Goal: Check status

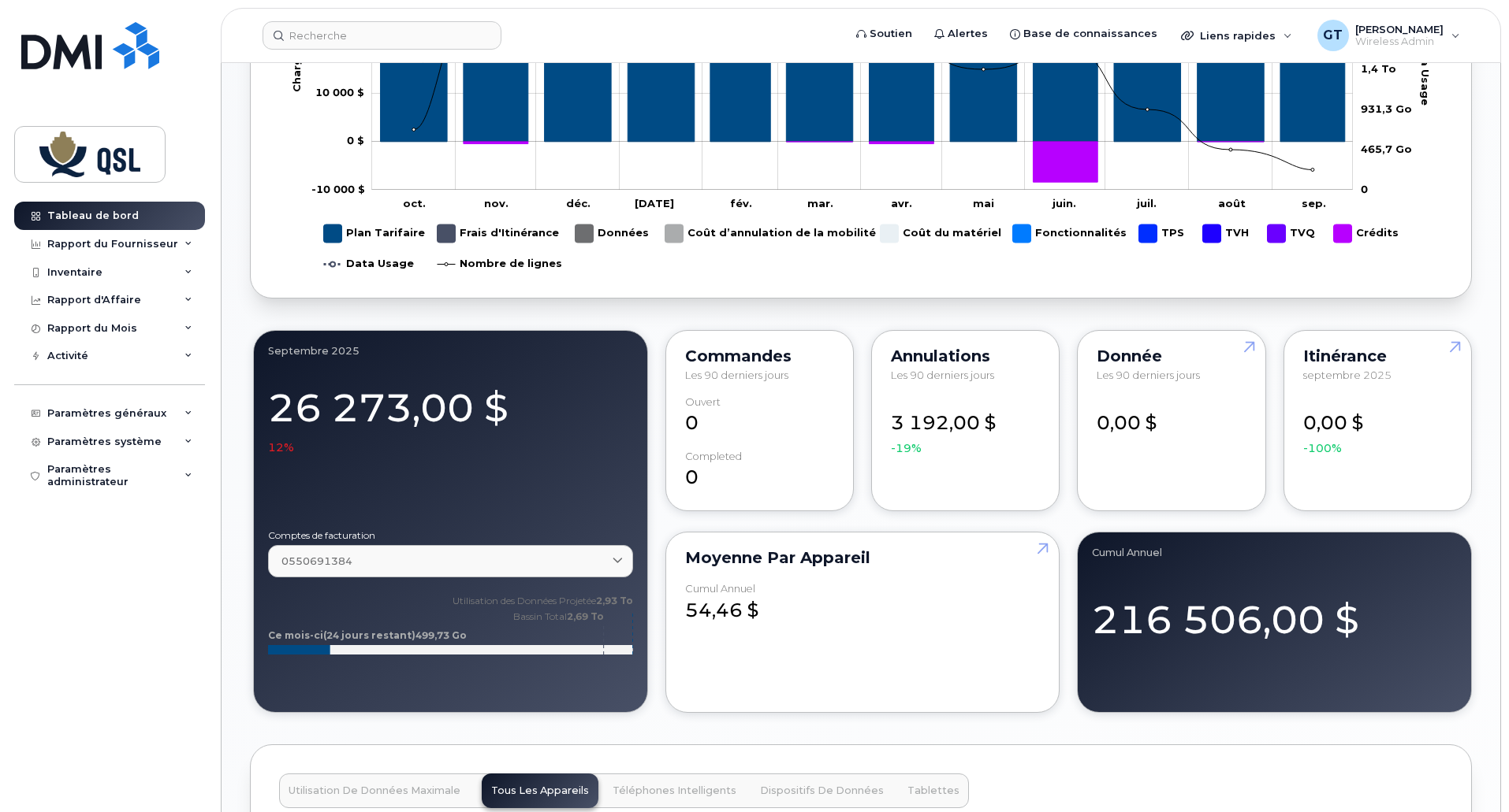
scroll to position [945, 0]
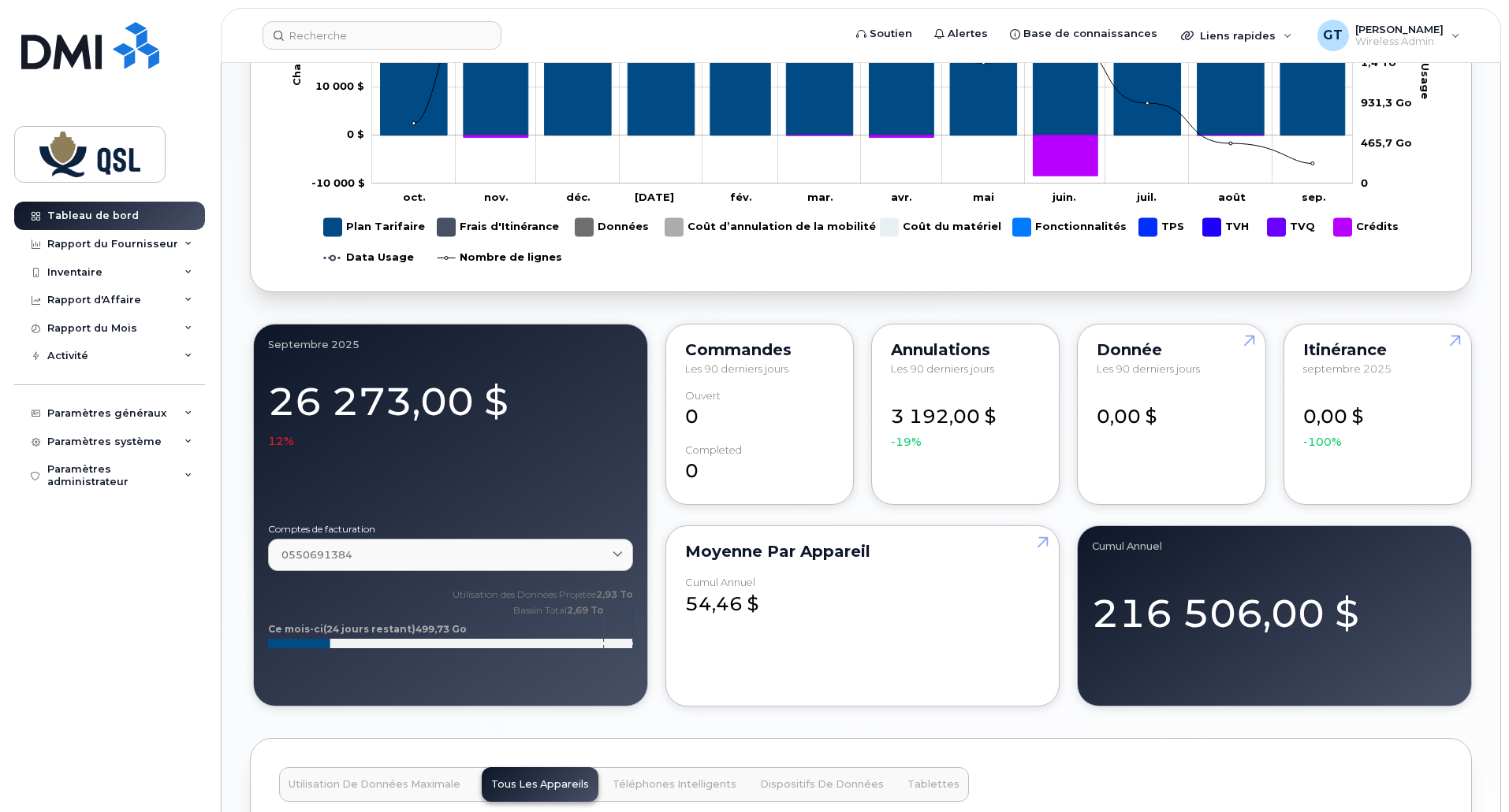
click at [933, 668] on div "Moyenne par Appareil Cumul Annuel 54,46 $" at bounding box center [863, 615] width 395 height 181
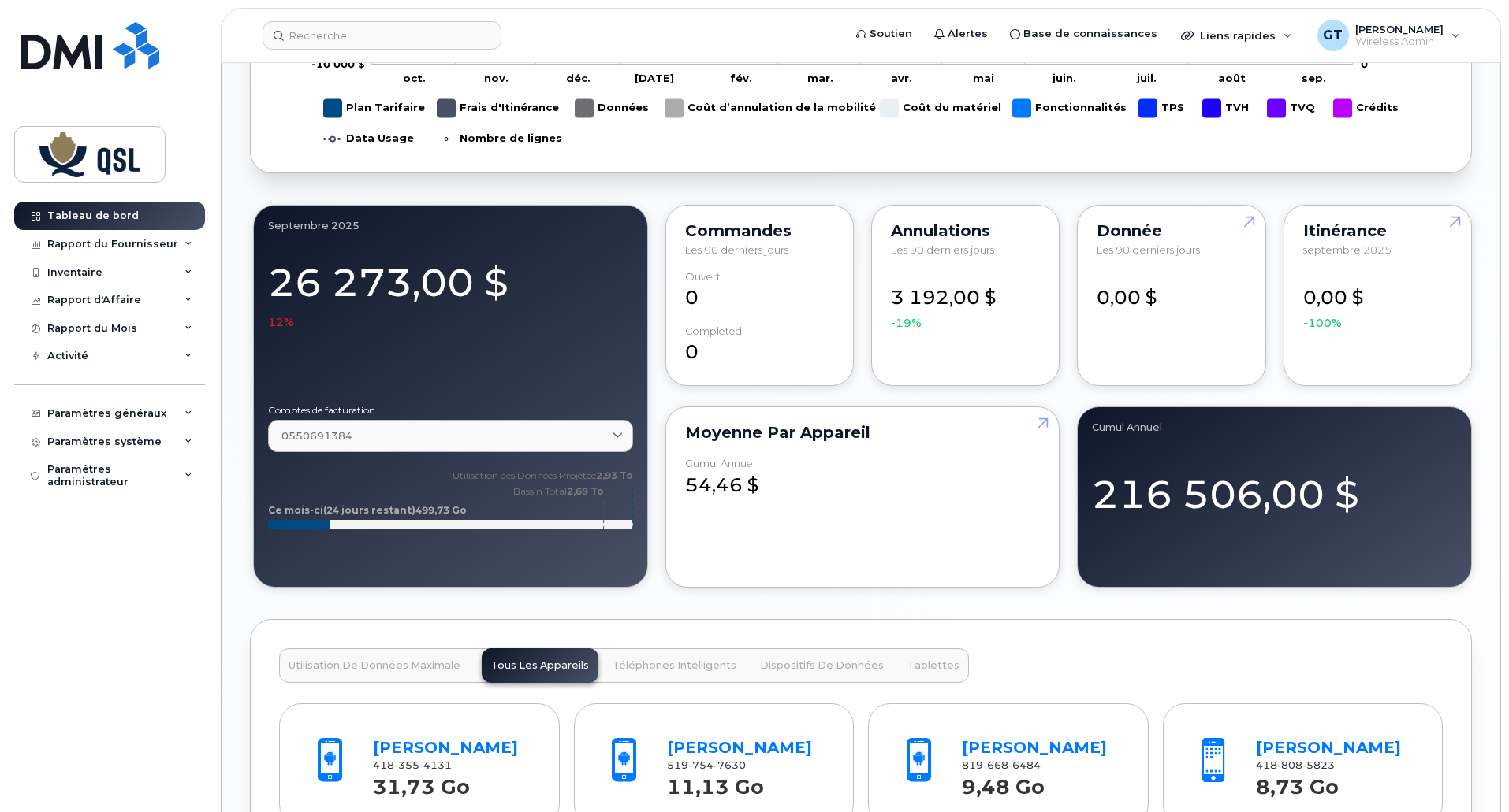
scroll to position [1260, 0]
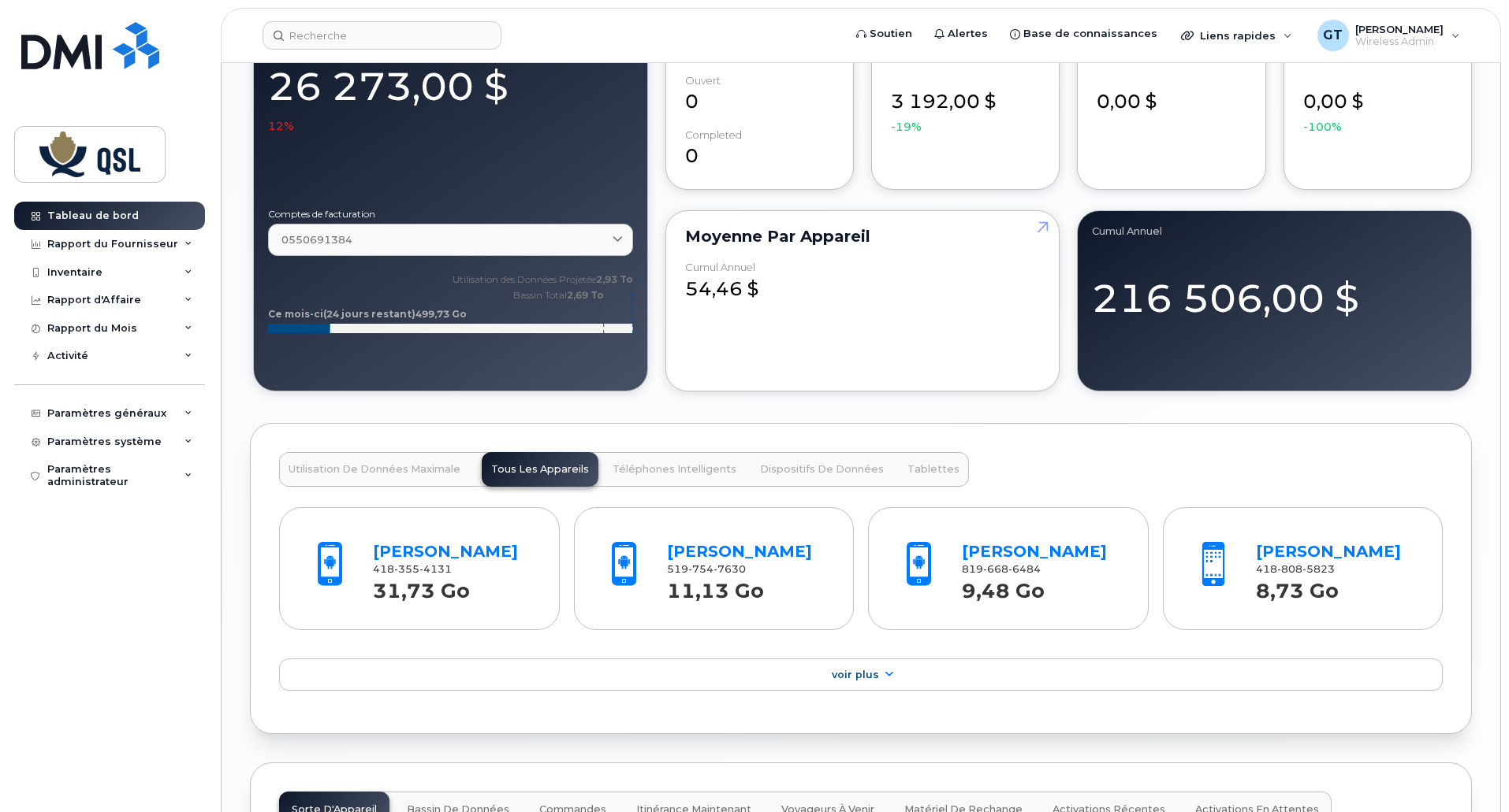
drag, startPoint x: 469, startPoint y: 575, endPoint x: 368, endPoint y: 554, distance: 103.2
click at [368, 554] on div "[PERSON_NAME] 418 355 4131 31,73 Go" at bounding box center [452, 568] width 171 height 73
click at [421, 540] on div "[PERSON_NAME]" at bounding box center [451, 552] width 159 height 23
click at [424, 547] on link "[PERSON_NAME]" at bounding box center [445, 552] width 145 height 19
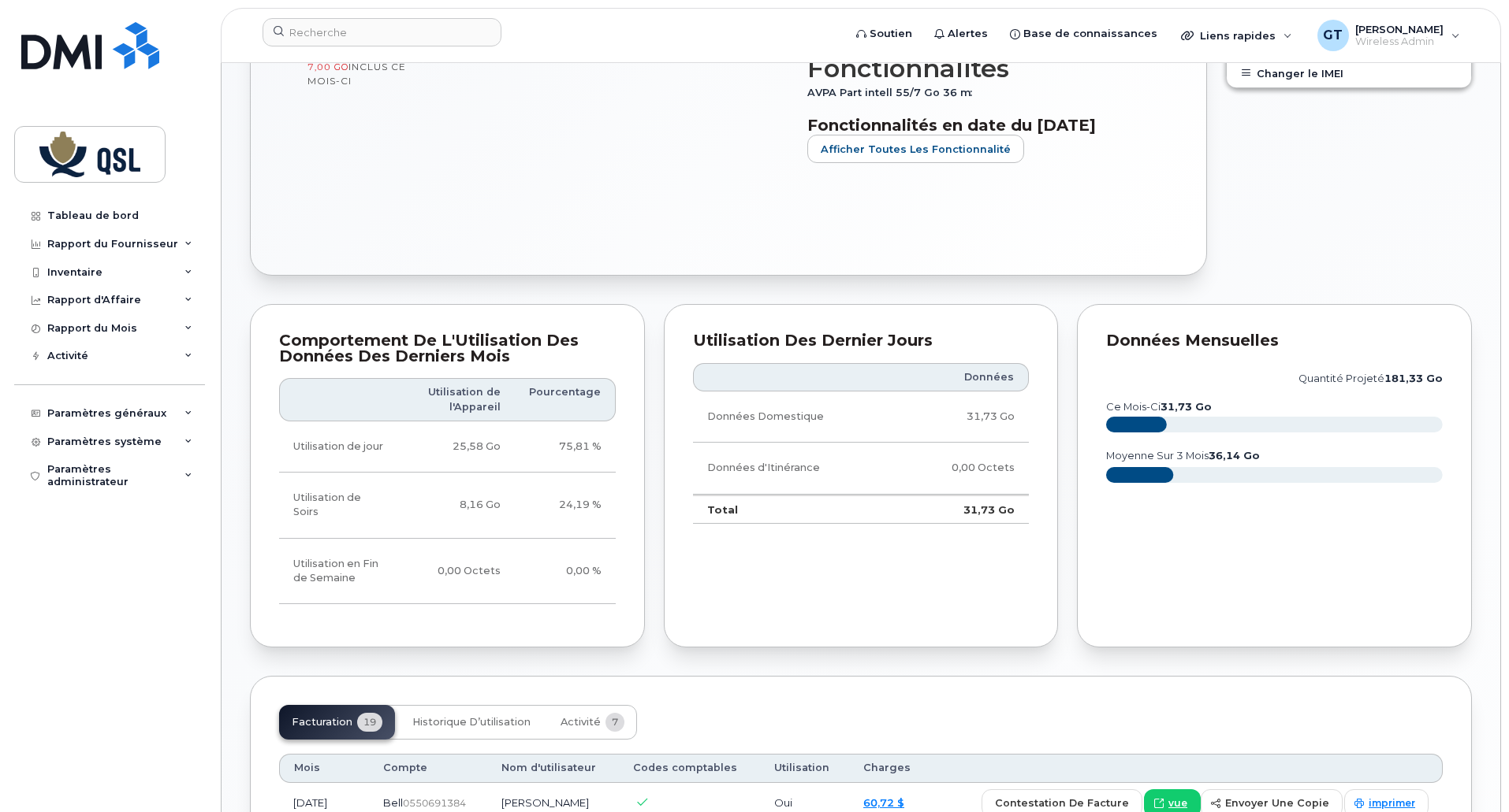
scroll to position [631, 0]
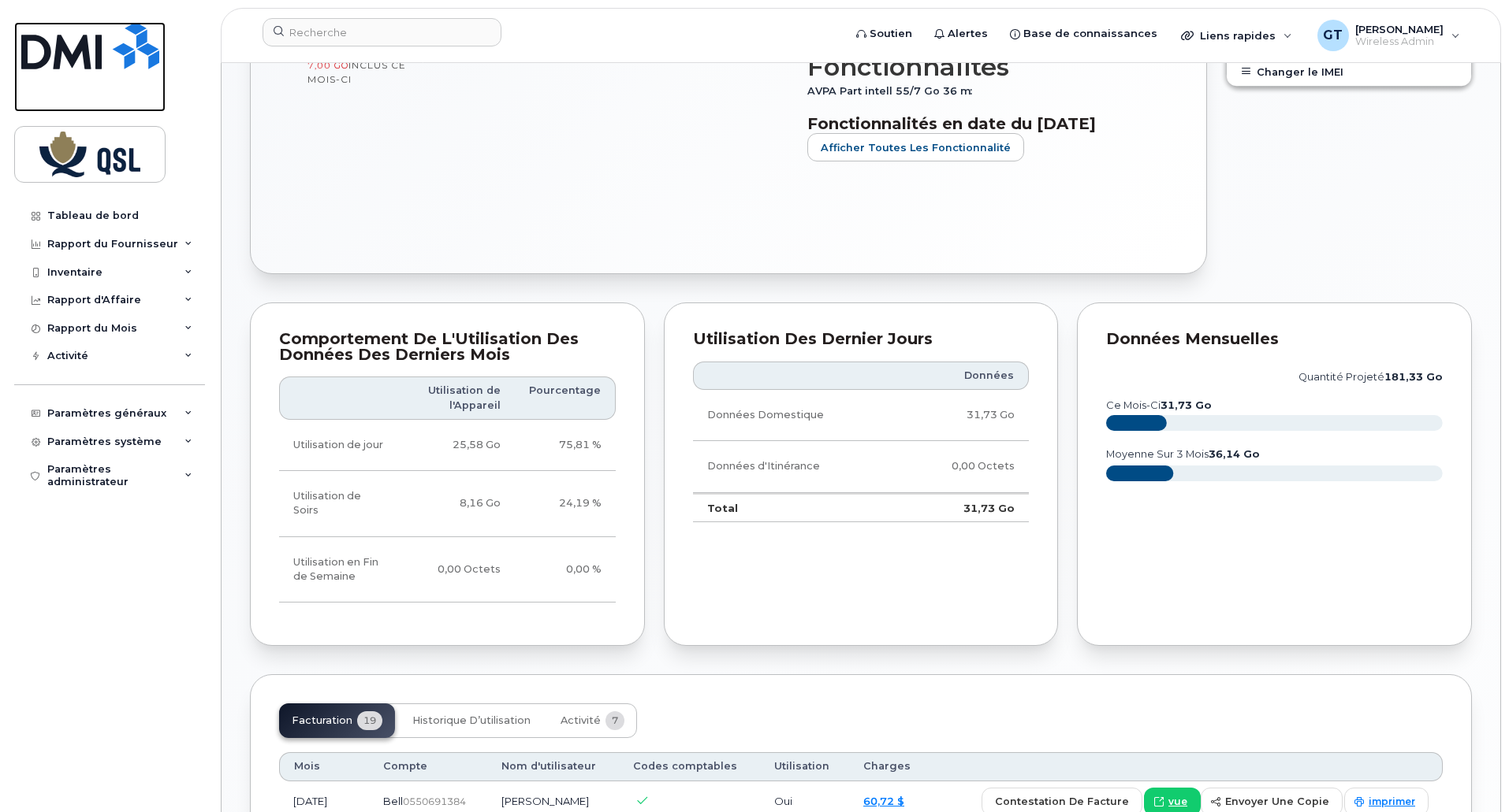
click at [86, 52] on img at bounding box center [89, 46] width 138 height 47
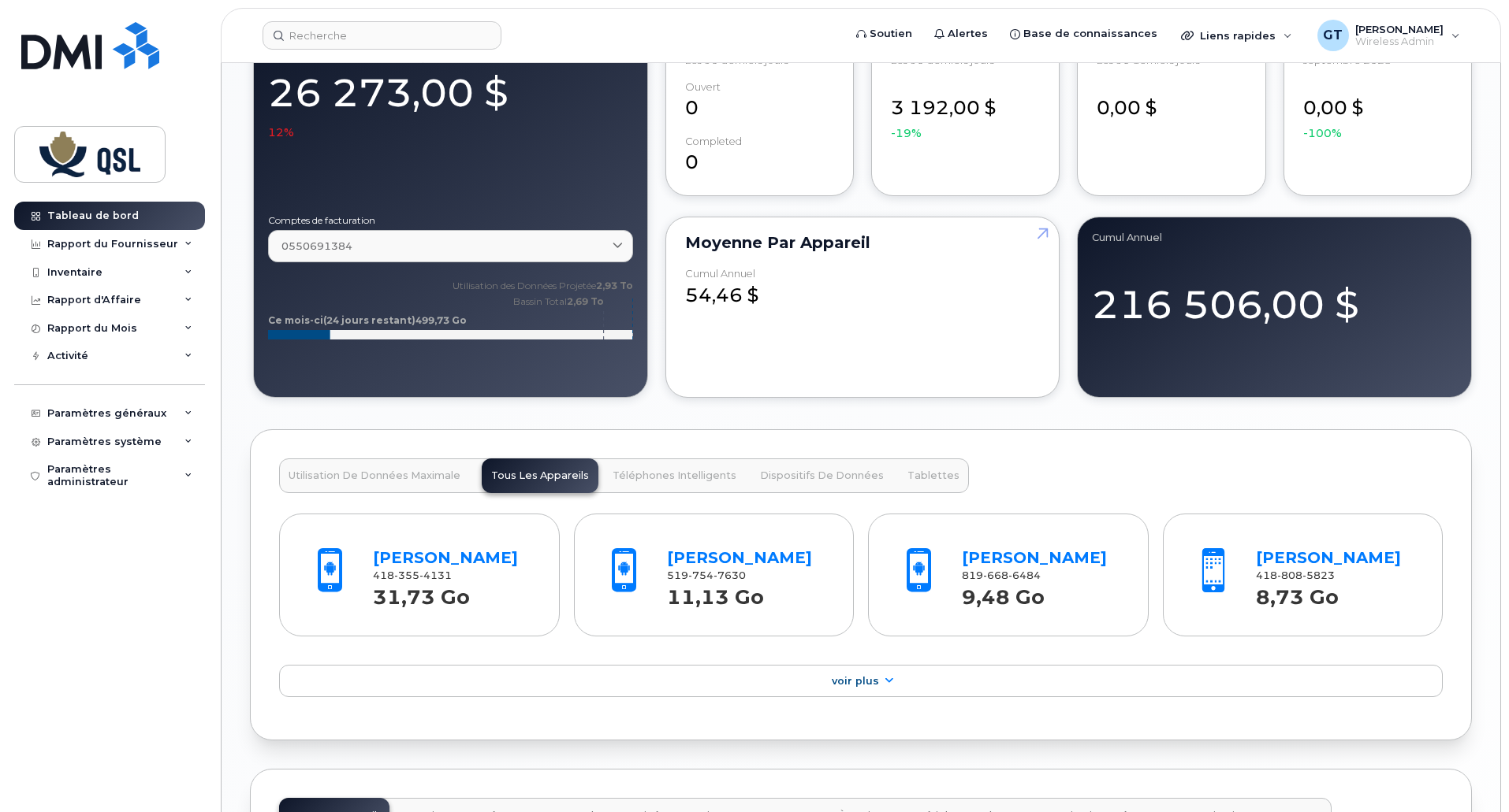
scroll to position [1260, 0]
